Goal: Transaction & Acquisition: Purchase product/service

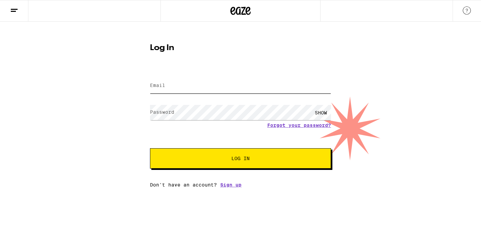
type input "[EMAIL_ADDRESS][PERSON_NAME][DOMAIN_NAME]"
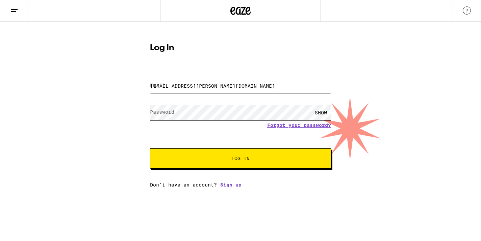
click at [241, 159] on button "Log In" at bounding box center [240, 158] width 181 height 20
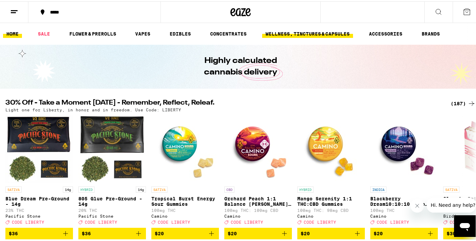
click at [316, 32] on link "WELLNESS, TINCTURES & CAPSULES" at bounding box center [307, 32] width 91 height 8
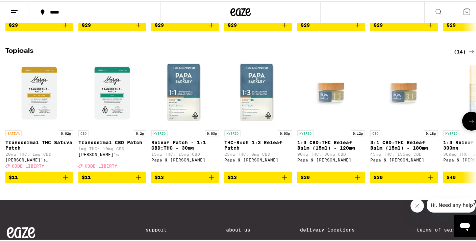
scroll to position [667, 0]
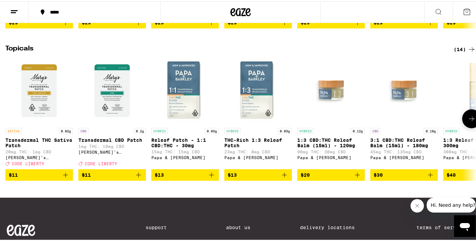
click at [324, 179] on button "$20" at bounding box center [331, 173] width 68 height 11
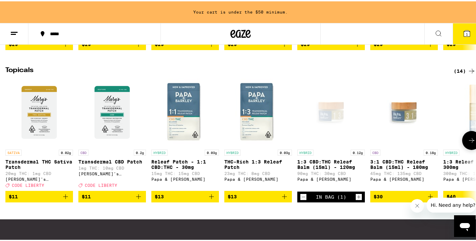
click at [244, 199] on span "$13" at bounding box center [258, 195] width 61 height 8
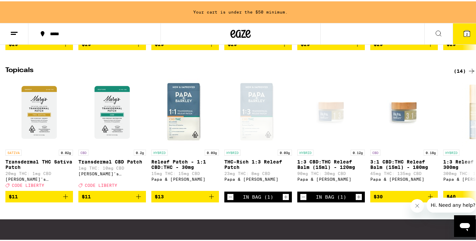
click at [461, 74] on div "(14)" at bounding box center [465, 70] width 22 height 8
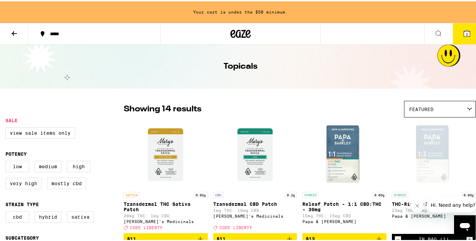
click at [10, 32] on icon at bounding box center [14, 32] width 8 height 8
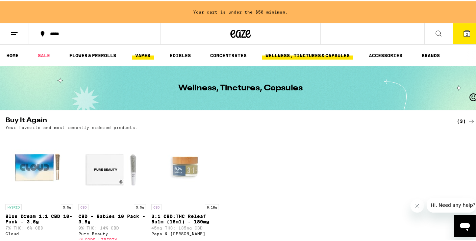
click at [138, 54] on link "VAPES" at bounding box center [143, 54] width 22 height 8
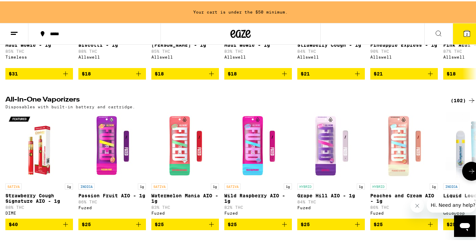
scroll to position [166, 0]
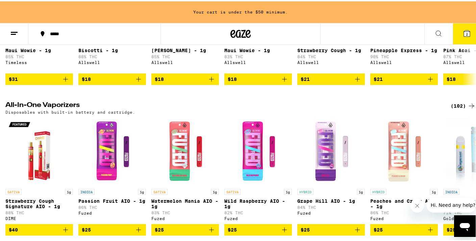
click at [462, 101] on div "(102)" at bounding box center [463, 104] width 25 height 8
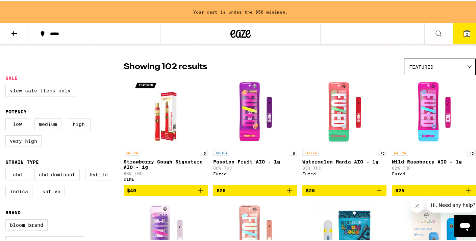
scroll to position [45, 0]
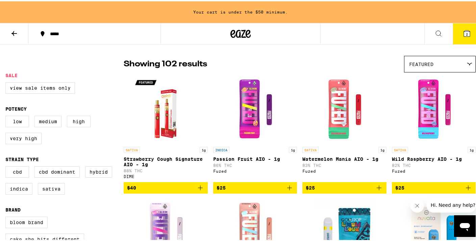
click at [16, 198] on div "CBD CBD Dominant Hybrid Indica Sativa" at bounding box center [64, 182] width 118 height 34
click at [20, 193] on label "Indica" at bounding box center [18, 186] width 27 height 11
click at [7, 166] on input "Indica" at bounding box center [7, 166] width 0 height 0
checkbox input "true"
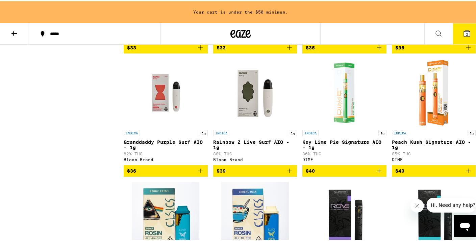
scroll to position [797, 0]
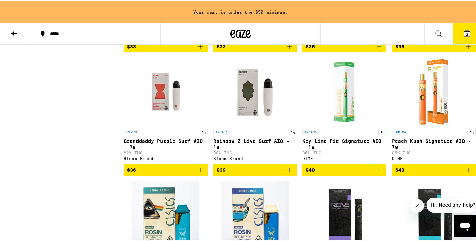
click at [171, 172] on span "$36" at bounding box center [165, 168] width 77 height 8
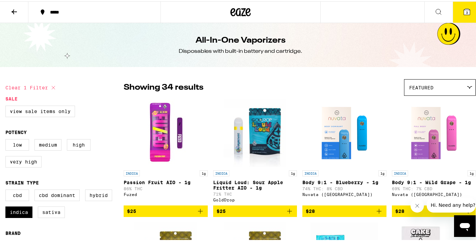
scroll to position [0, 0]
click at [15, 2] on button at bounding box center [14, 10] width 28 height 21
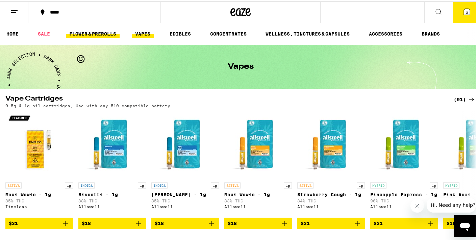
click at [107, 34] on link "FLOWER & PREROLLS" at bounding box center [93, 32] width 54 height 8
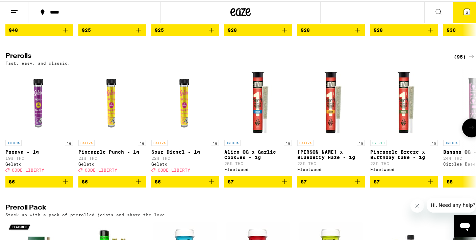
scroll to position [349, 0]
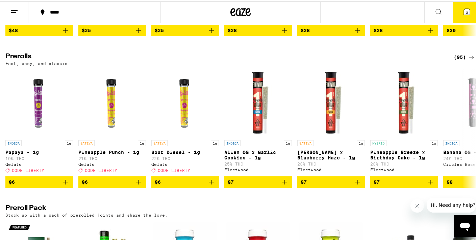
click at [458, 60] on div "(95)" at bounding box center [465, 56] width 22 height 8
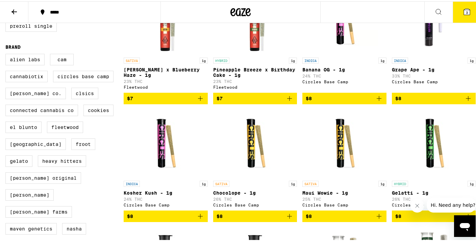
scroll to position [237, 0]
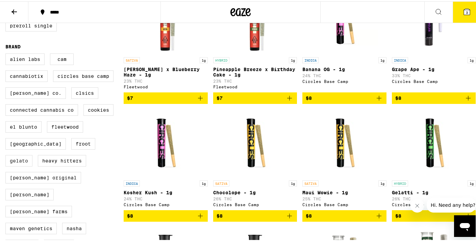
click at [25, 165] on label "Gelato" at bounding box center [18, 158] width 27 height 11
click at [7, 53] on input "Gelato" at bounding box center [7, 53] width 0 height 0
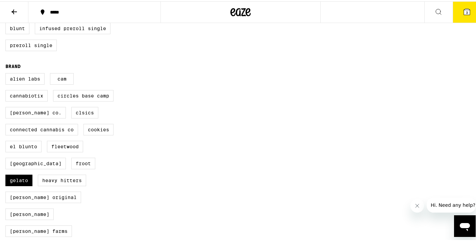
scroll to position [142, 0]
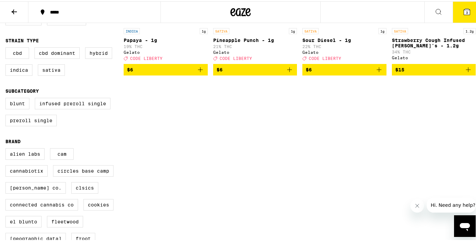
checkbox input "false"
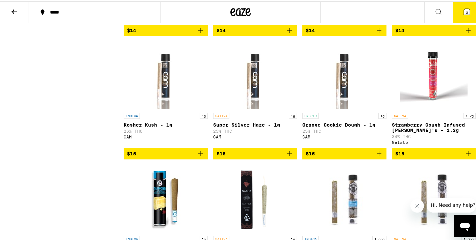
scroll to position [1502, 0]
